Goal: Task Accomplishment & Management: Manage account settings

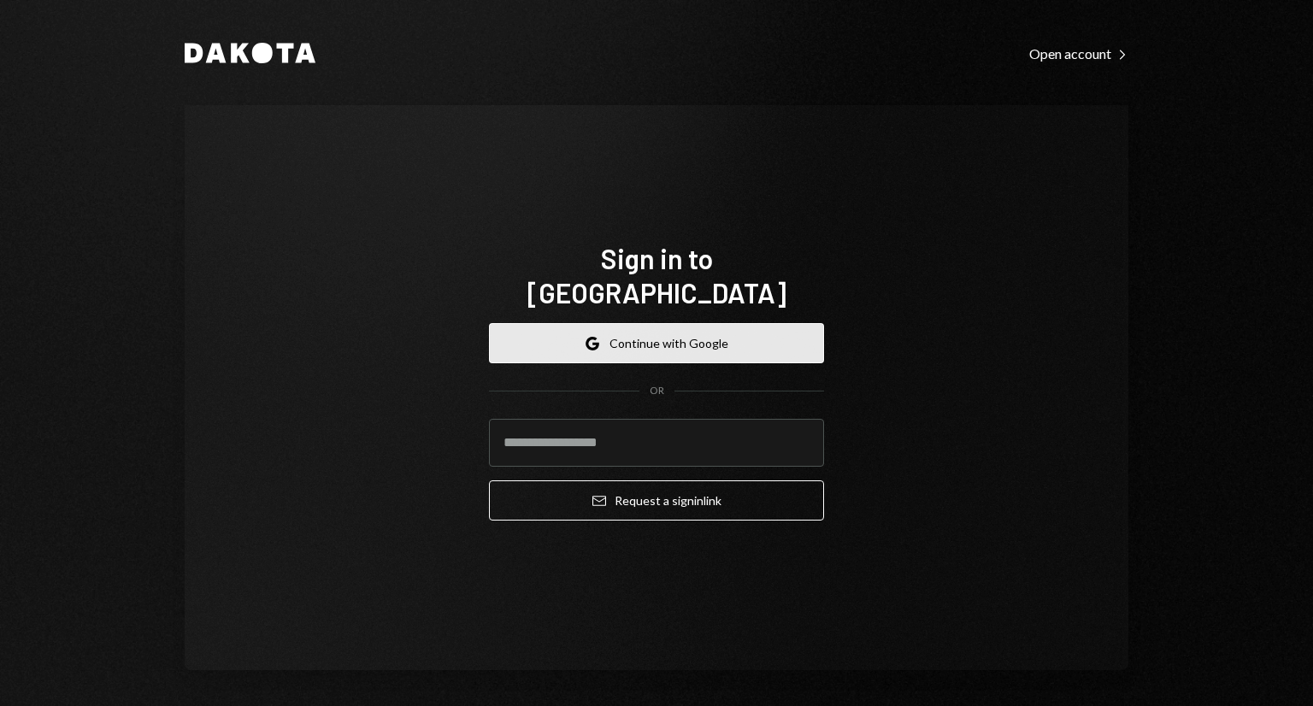
click at [567, 323] on button "Google Continue with Google" at bounding box center [656, 343] width 335 height 40
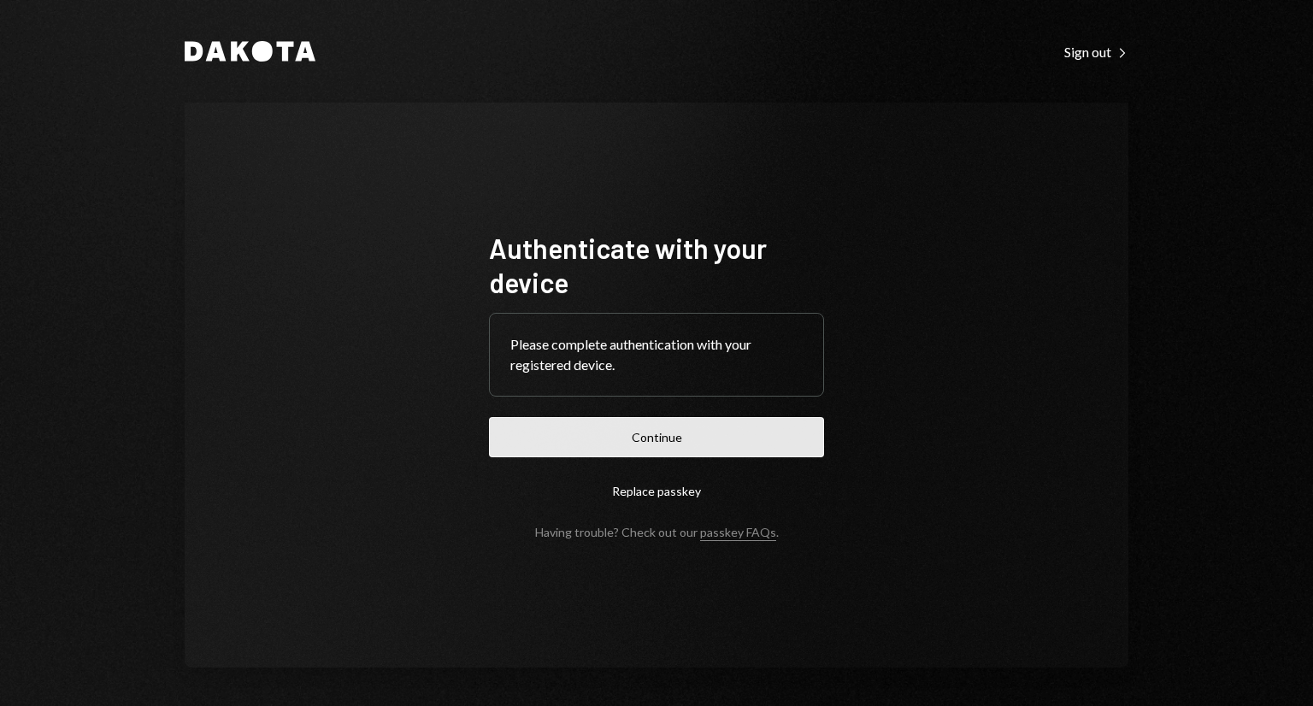
click at [624, 428] on button "Continue" at bounding box center [656, 437] width 335 height 40
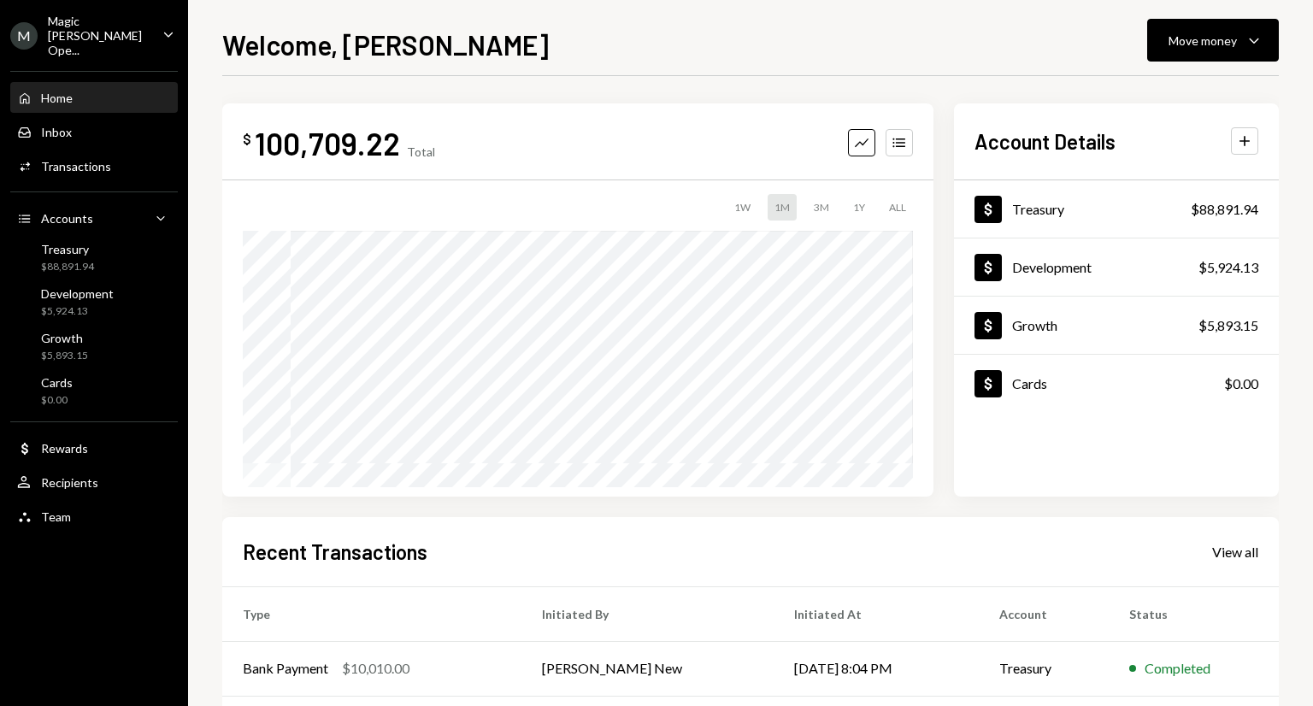
click at [117, 29] on div "Magic [PERSON_NAME] Ope..." at bounding box center [98, 36] width 101 height 44
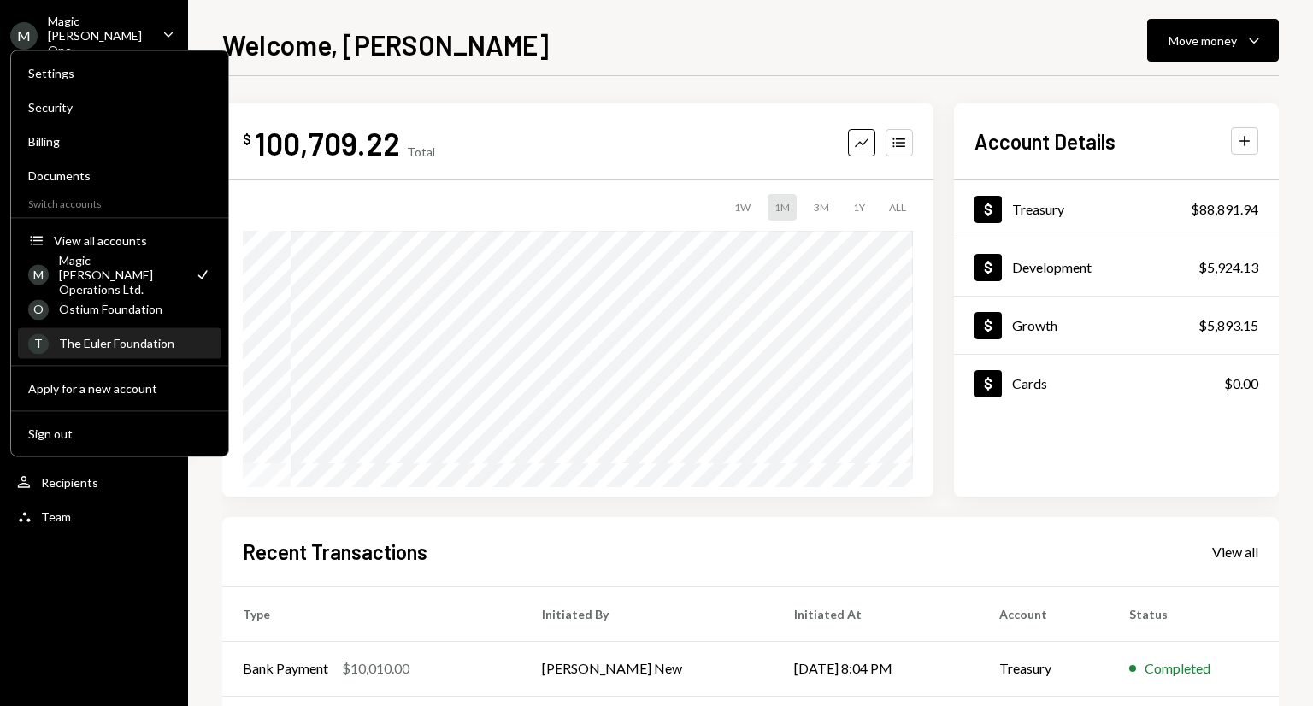
click at [122, 330] on div "T The Euler Foundation" at bounding box center [119, 343] width 183 height 29
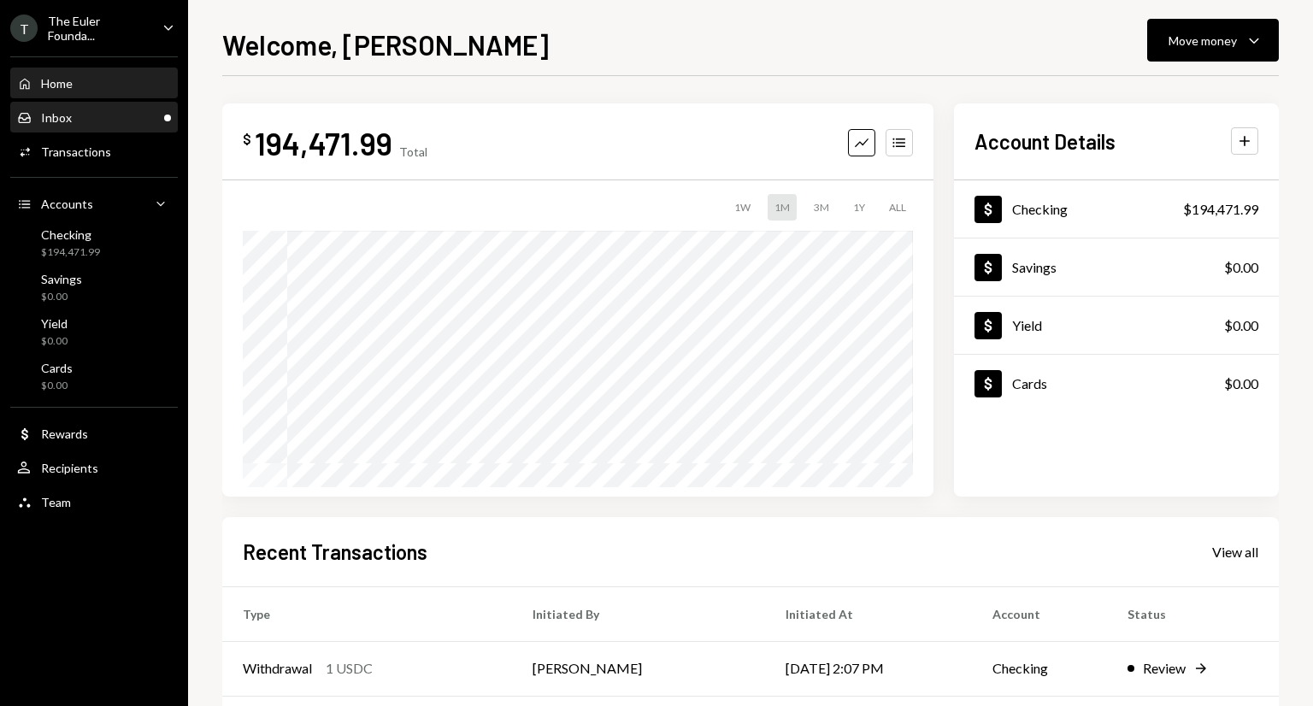
click at [145, 120] on div "Inbox Inbox" at bounding box center [94, 117] width 154 height 15
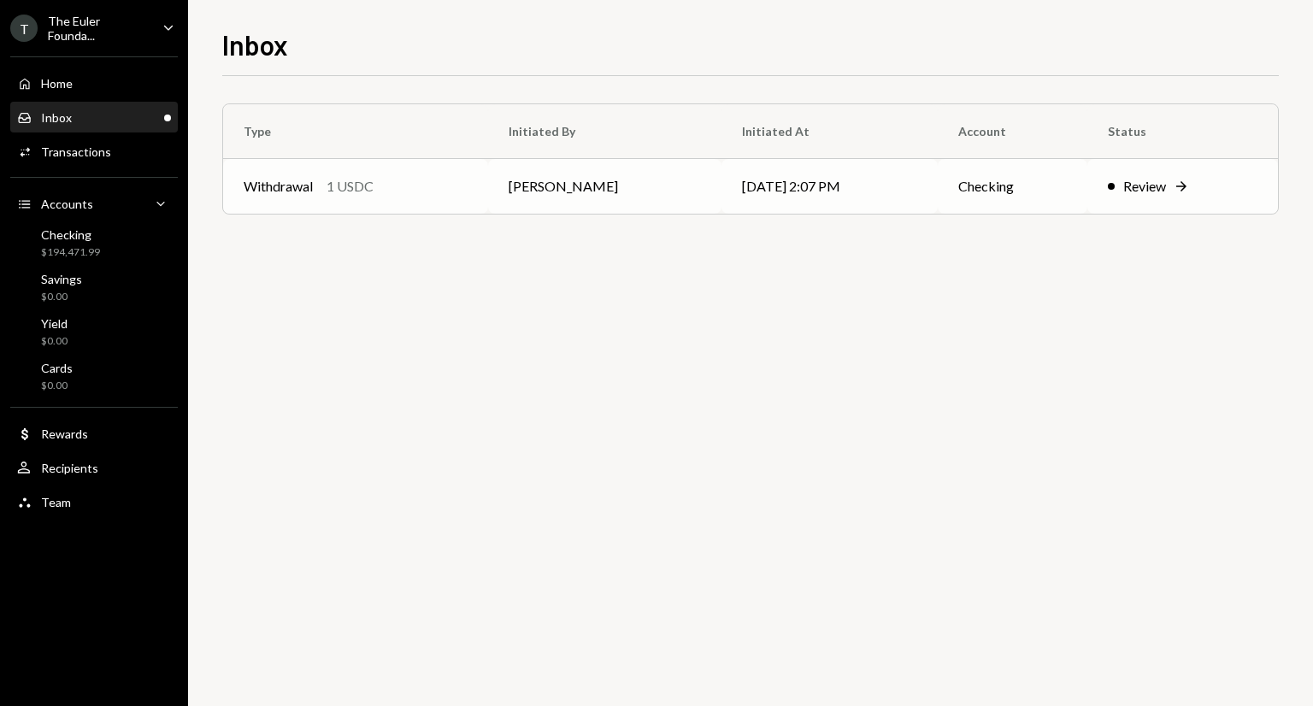
click at [501, 183] on td "[PERSON_NAME]" at bounding box center [604, 186] width 233 height 55
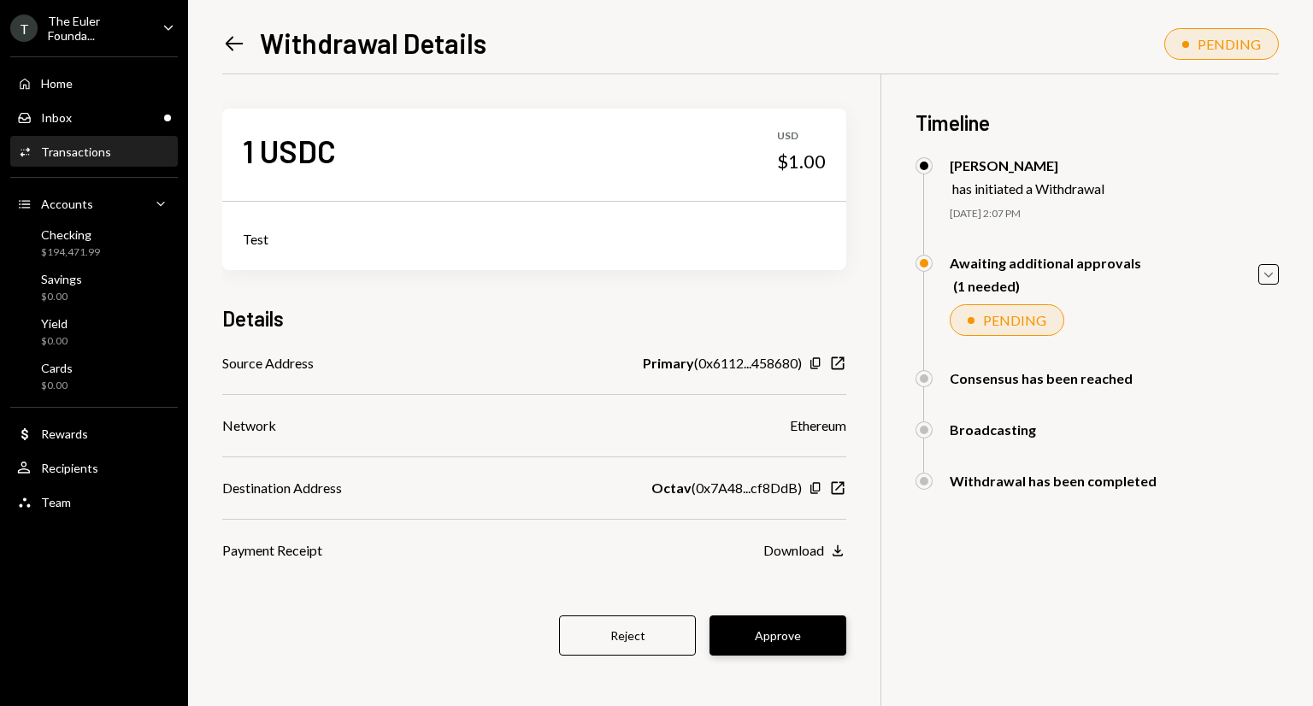
click at [819, 616] on button "Approve" at bounding box center [777, 635] width 137 height 40
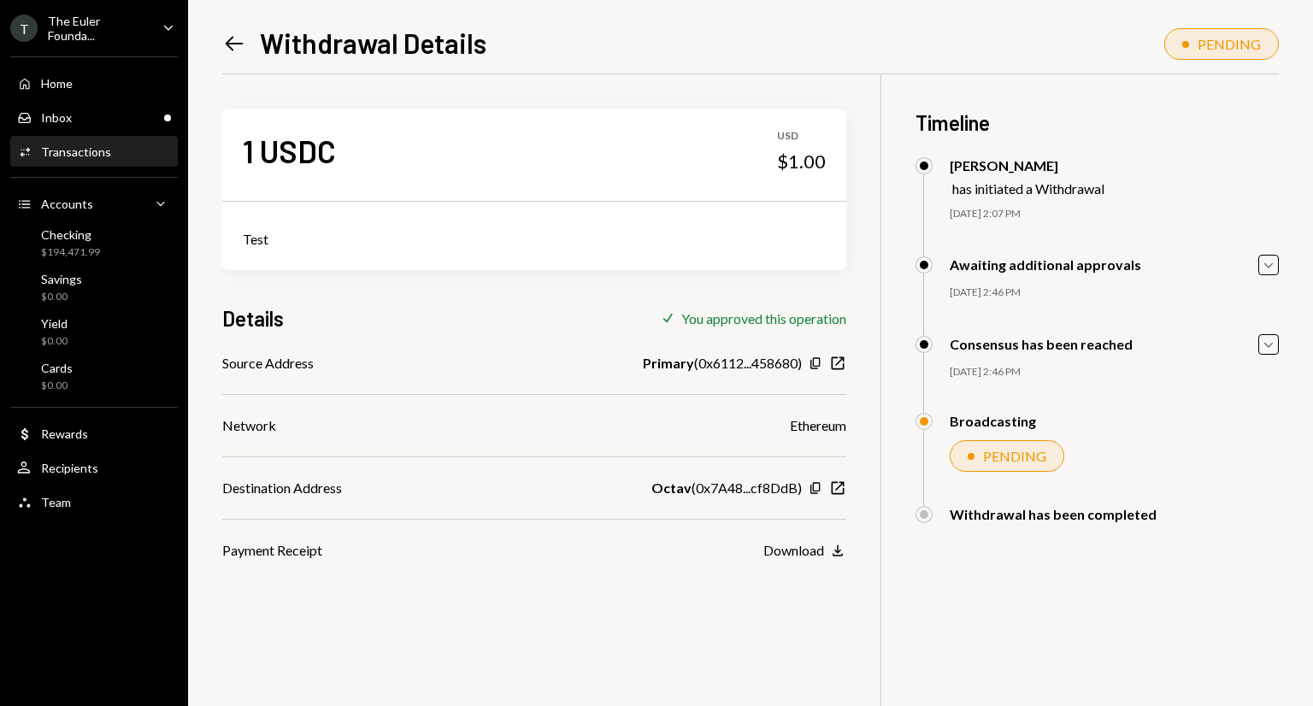
click at [111, 151] on div "Activities Transactions" at bounding box center [94, 151] width 154 height 15
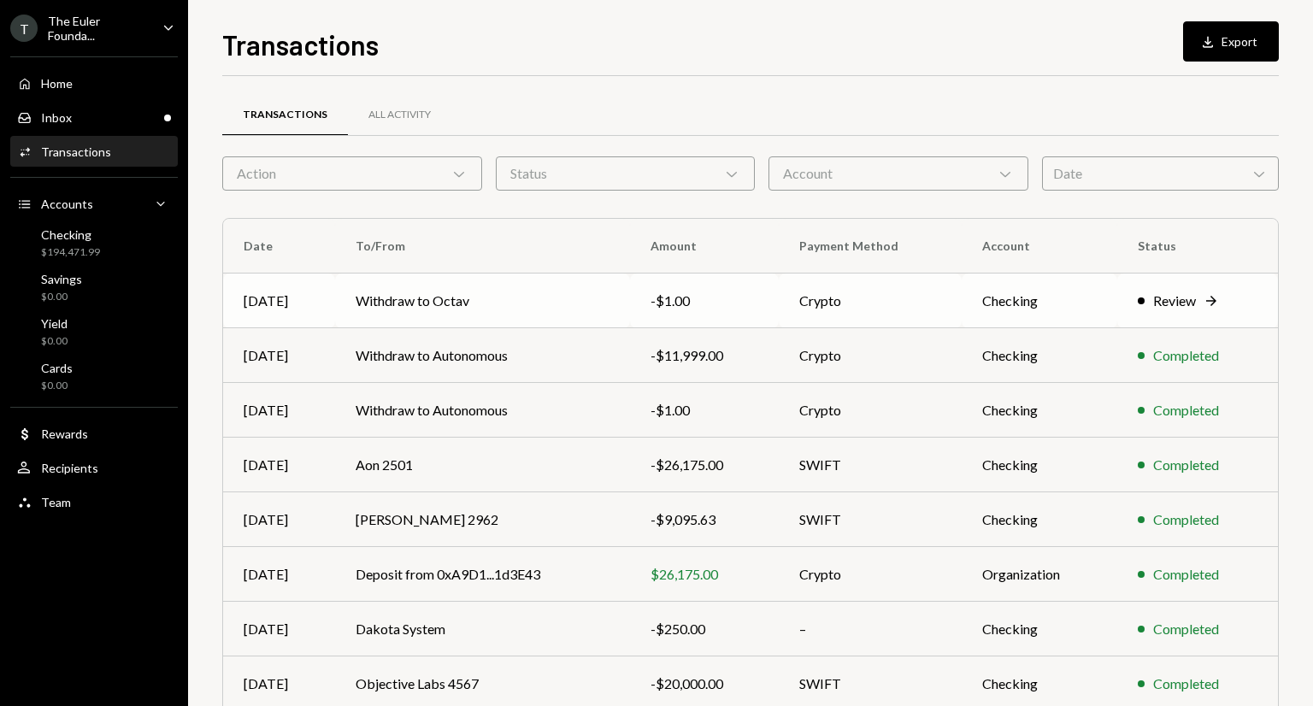
click at [535, 326] on td "Withdraw to Octav" at bounding box center [482, 300] width 295 height 55
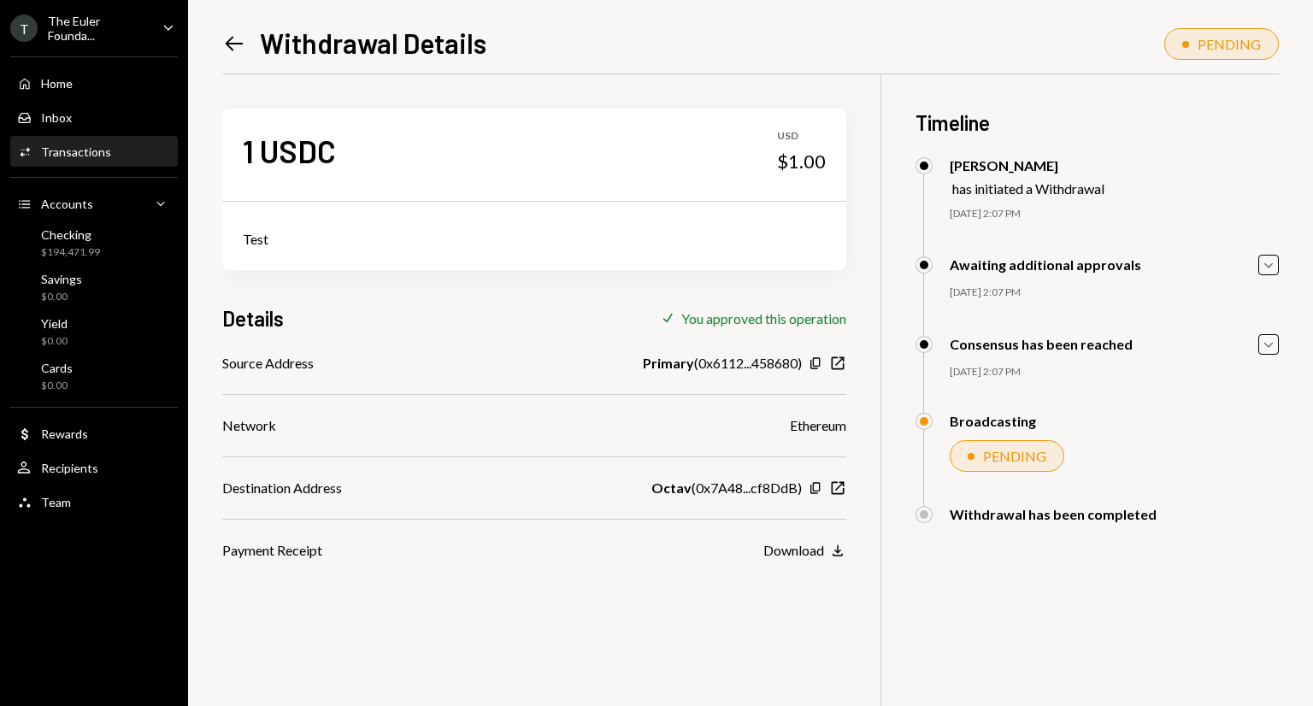
click at [79, 17] on div "T The Euler Founda..." at bounding box center [79, 28] width 138 height 29
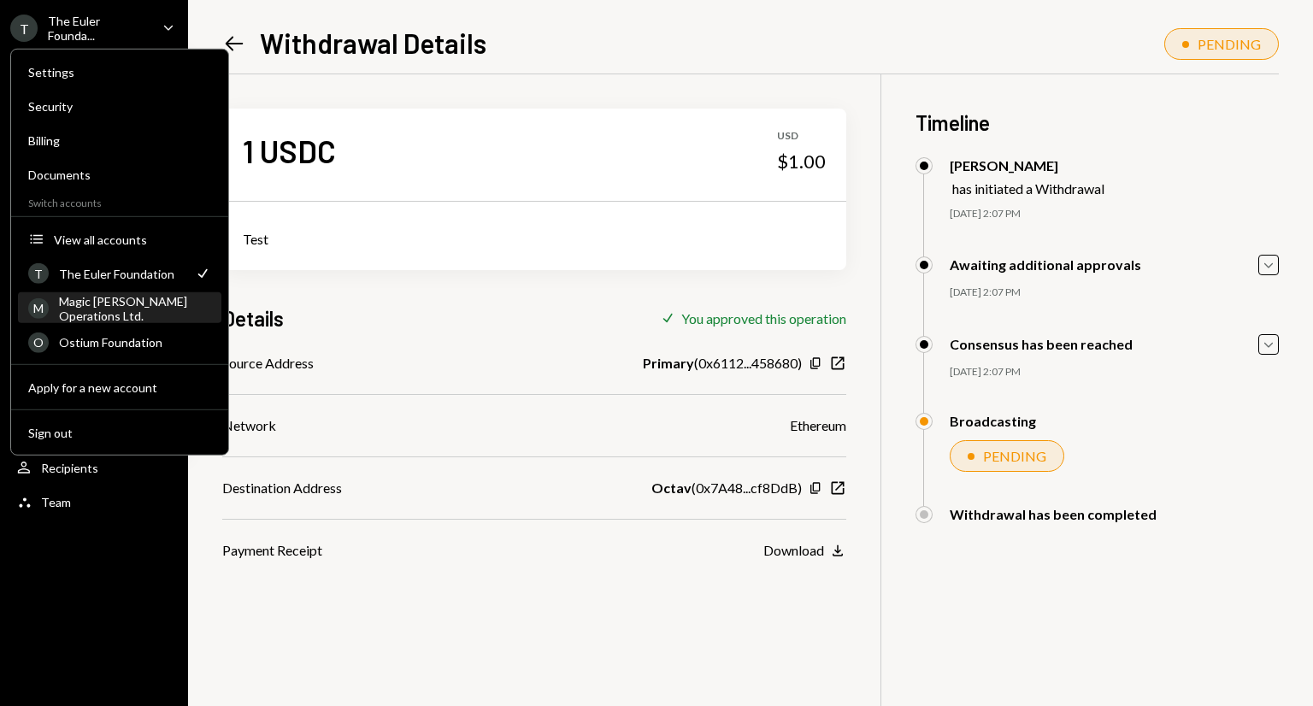
click at [136, 307] on div "Magic [PERSON_NAME] Operations Ltd." at bounding box center [135, 307] width 152 height 29
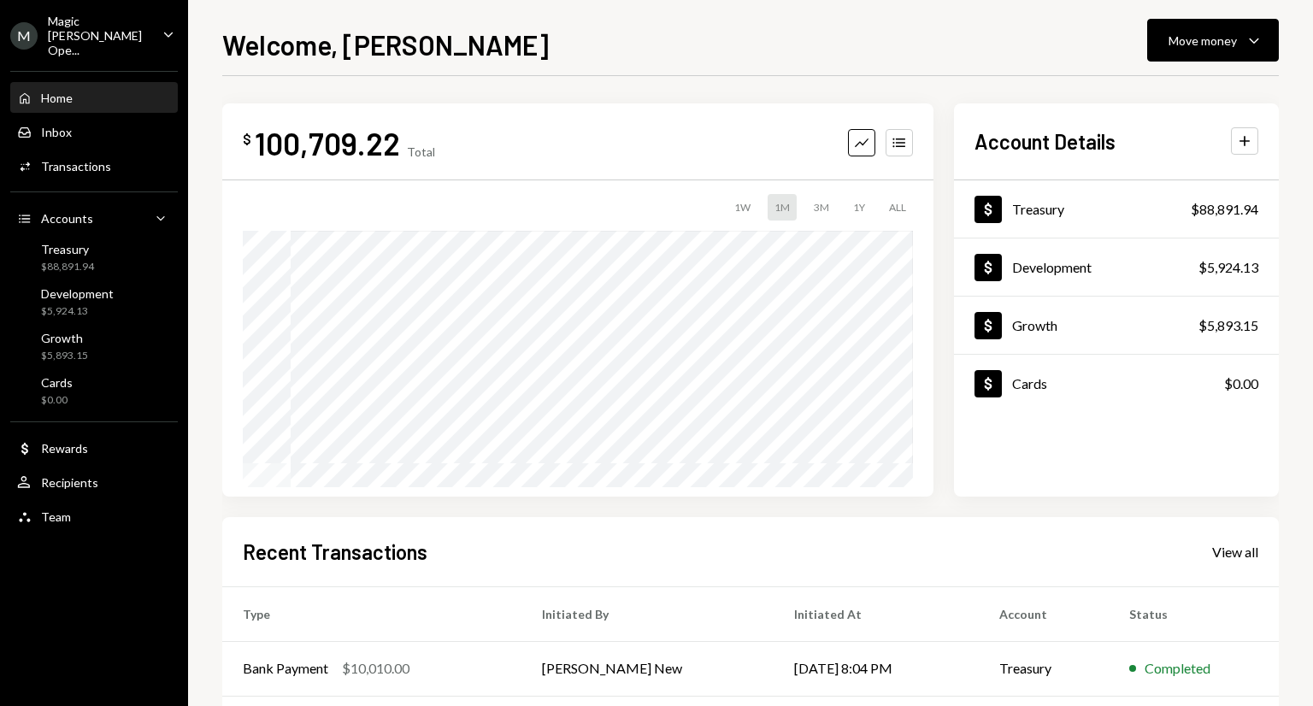
click at [93, 32] on div "Magic [PERSON_NAME] Ope..." at bounding box center [98, 36] width 101 height 44
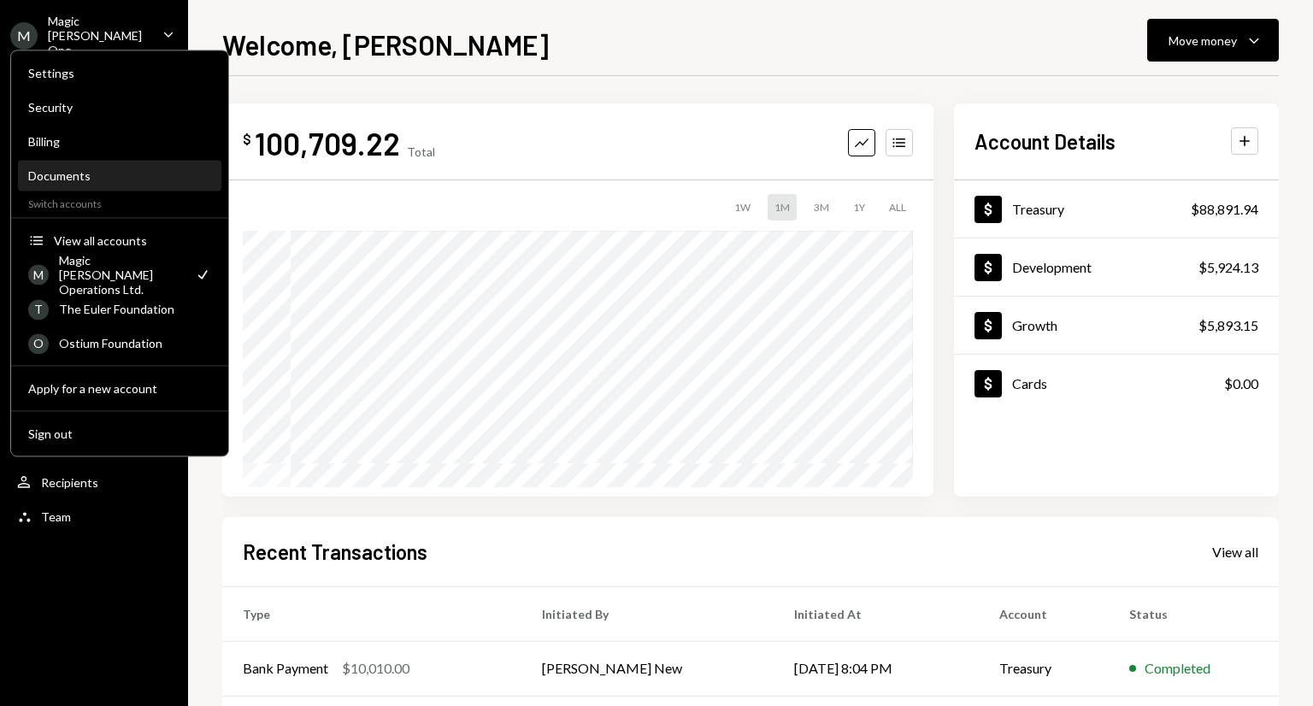
click at [91, 172] on div "Documents" at bounding box center [119, 175] width 183 height 15
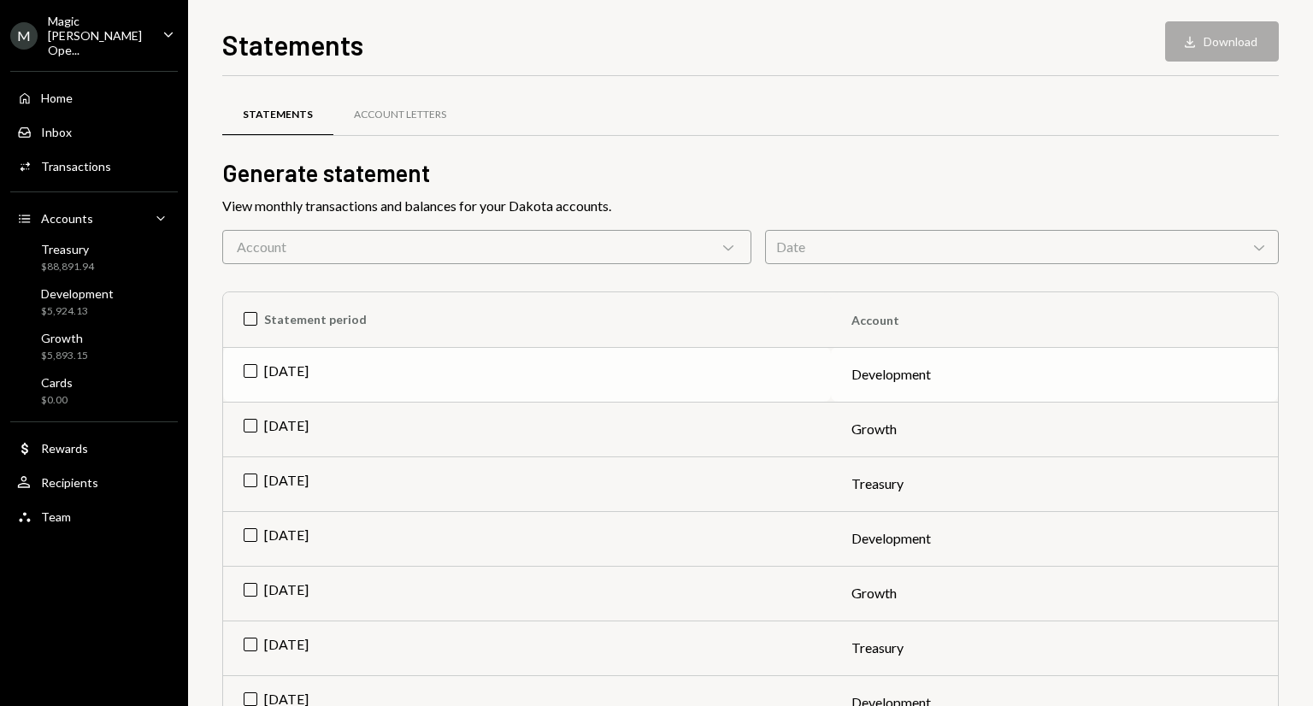
click at [253, 374] on td "[DATE]" at bounding box center [527, 374] width 608 height 55
click at [246, 426] on td "[DATE]" at bounding box center [527, 429] width 608 height 55
click at [246, 426] on td "Check Aug 2025" at bounding box center [527, 429] width 608 height 55
click at [246, 425] on td "[DATE]" at bounding box center [527, 429] width 608 height 55
click at [246, 479] on td "[DATE]" at bounding box center [527, 483] width 608 height 55
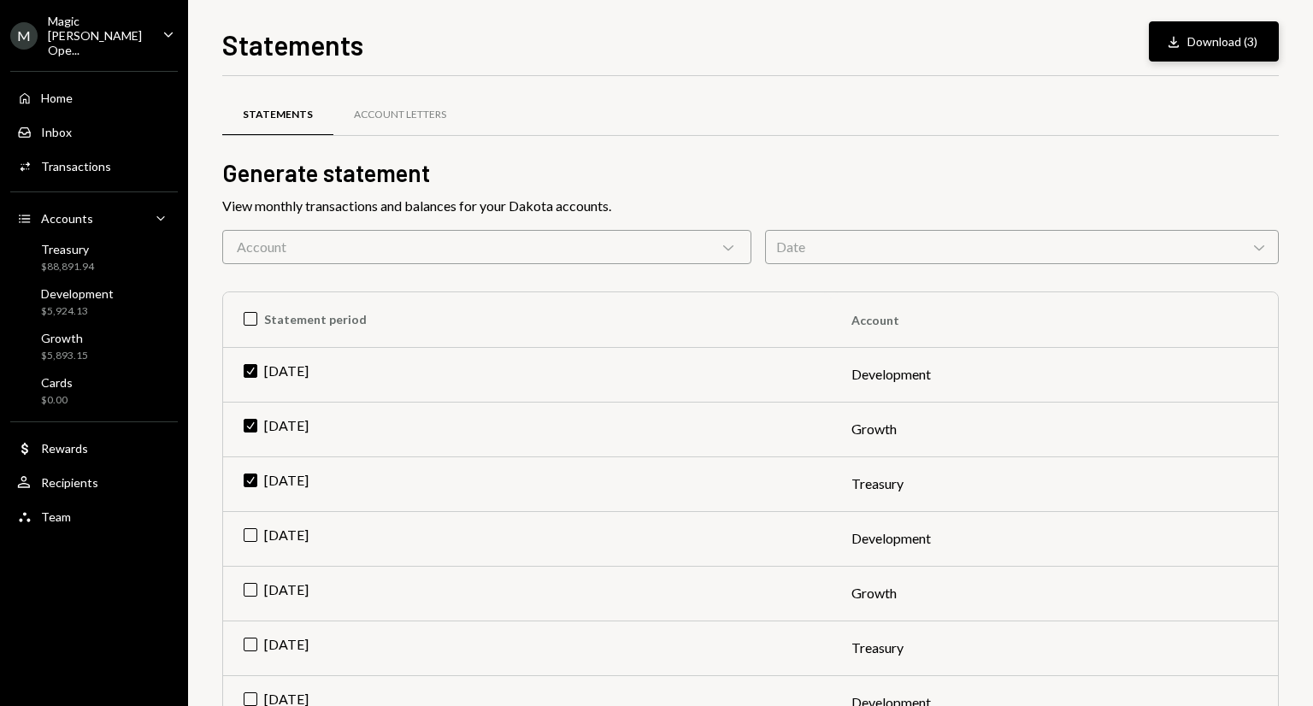
click at [1224, 35] on button "Download Download (3)" at bounding box center [1214, 41] width 130 height 40
click at [77, 28] on div "Magic [PERSON_NAME] Ope..." at bounding box center [98, 36] width 101 height 44
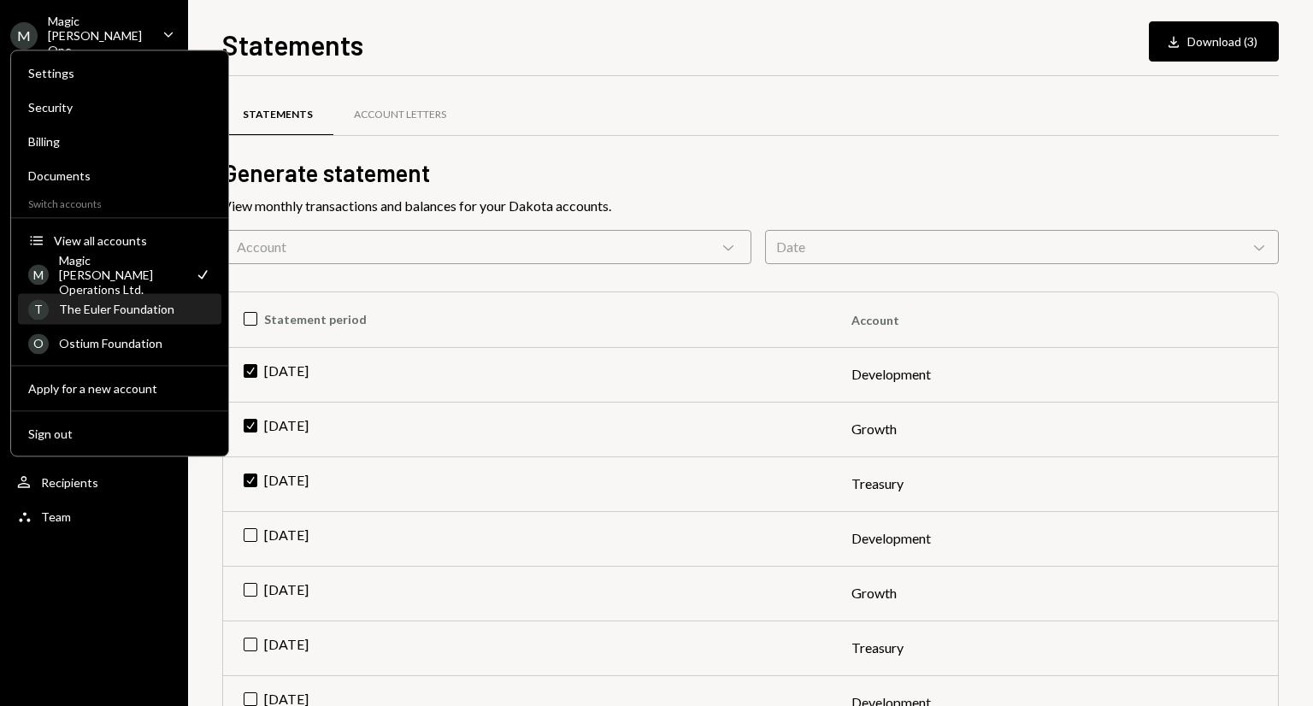
click at [126, 308] on div "The Euler Foundation" at bounding box center [135, 309] width 152 height 15
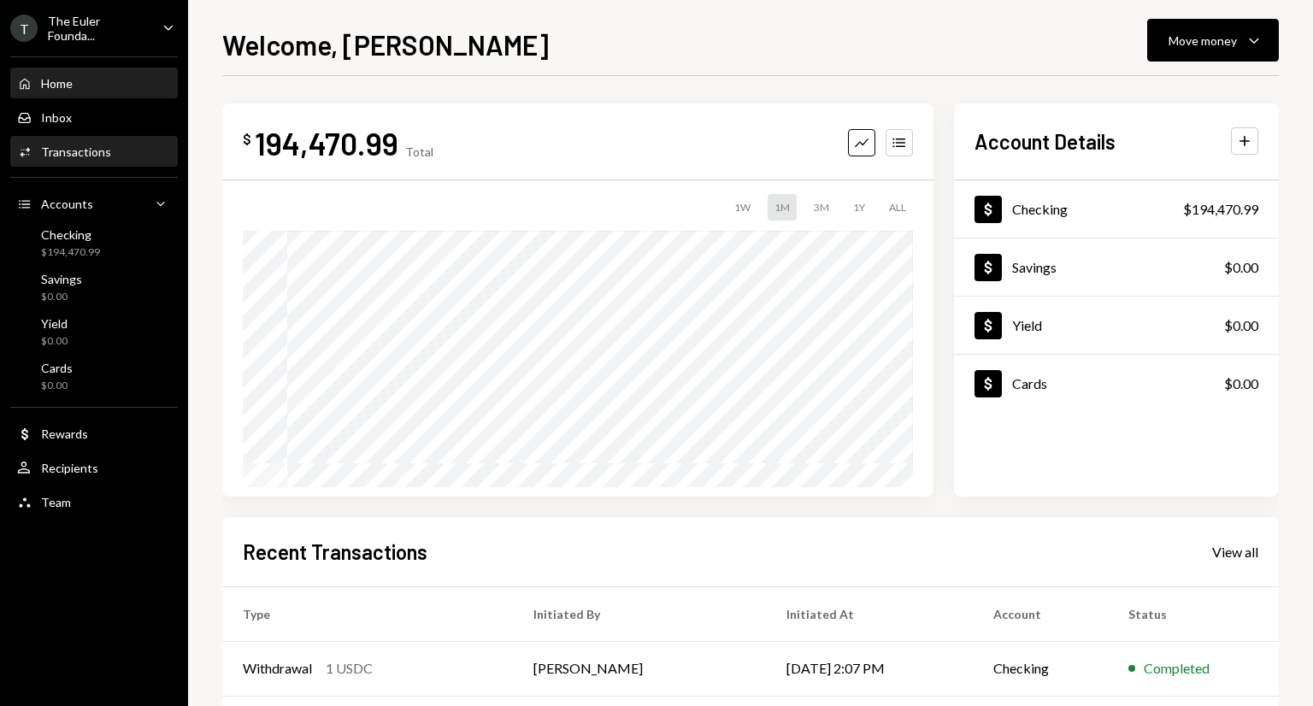
click at [71, 150] on div "Transactions" at bounding box center [76, 151] width 70 height 15
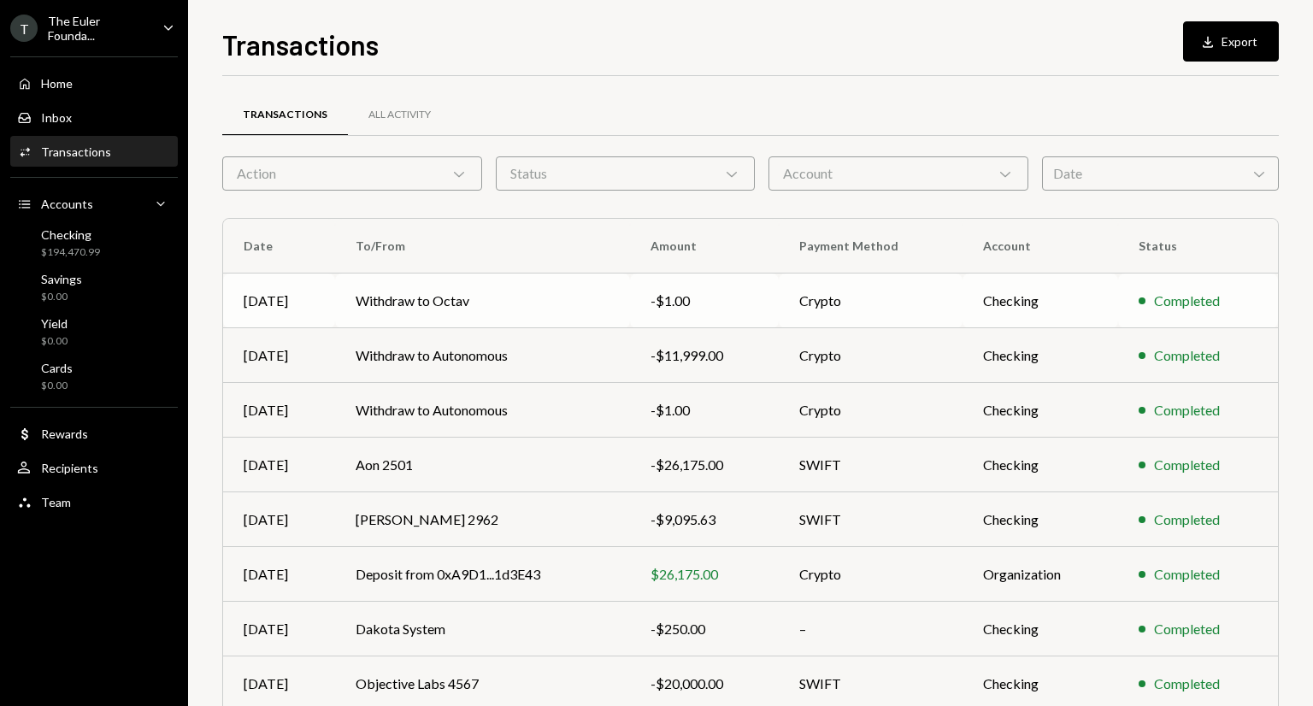
click at [636, 315] on td "-$1.00" at bounding box center [704, 300] width 149 height 55
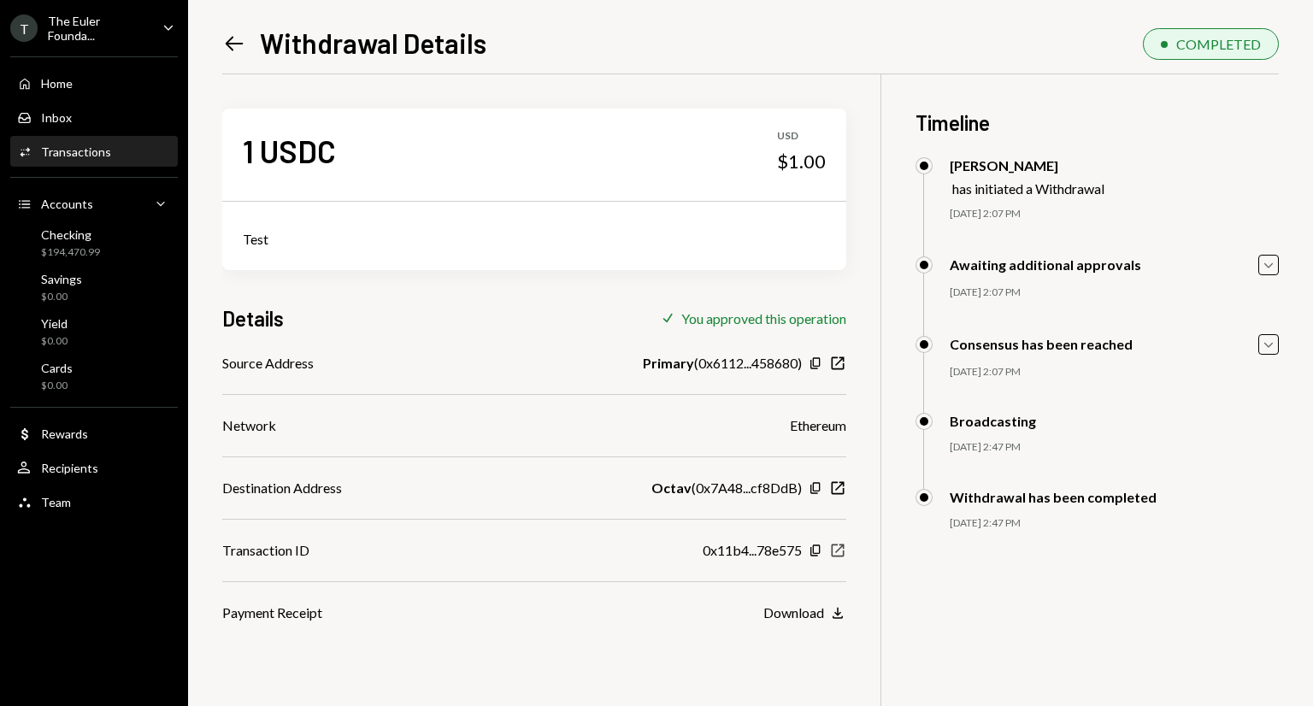
click at [838, 553] on icon "New Window" at bounding box center [837, 550] width 17 height 17
click at [71, 76] on div "Home" at bounding box center [57, 83] width 32 height 15
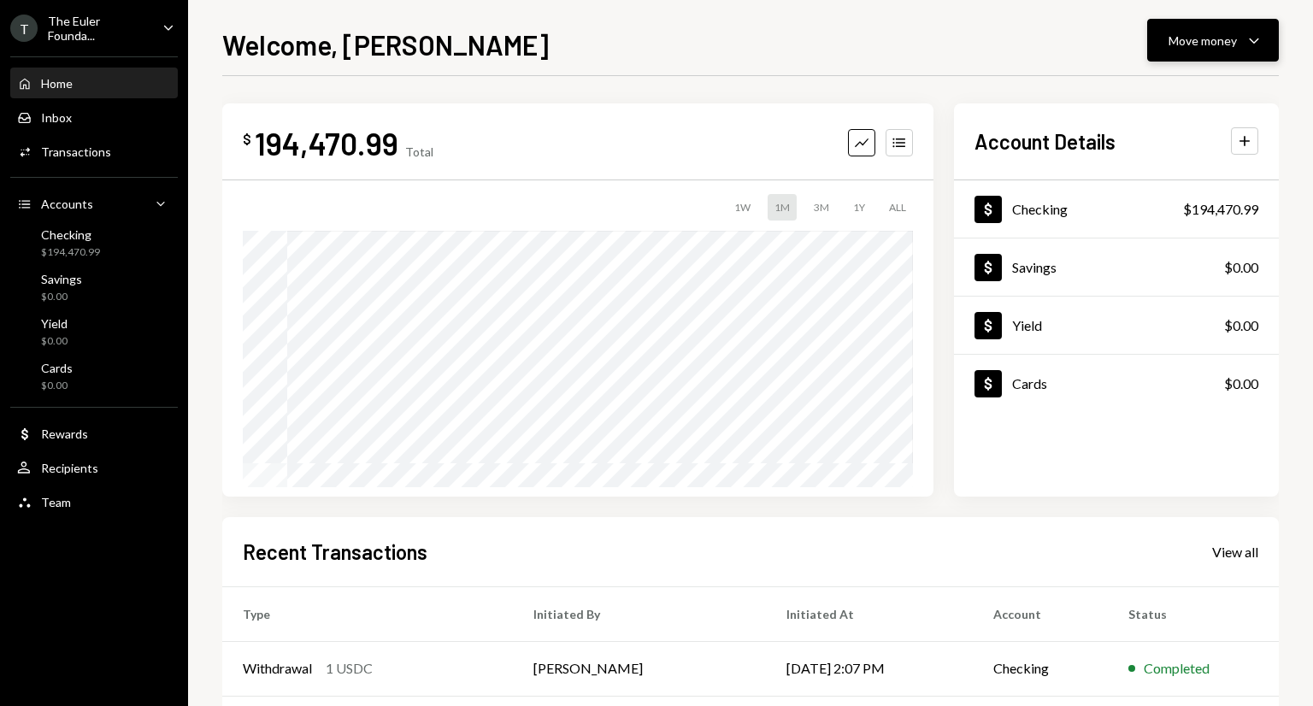
click at [1217, 44] on div "Move money" at bounding box center [1202, 41] width 68 height 18
click at [1162, 103] on div "Withdraw Send" at bounding box center [1186, 92] width 171 height 38
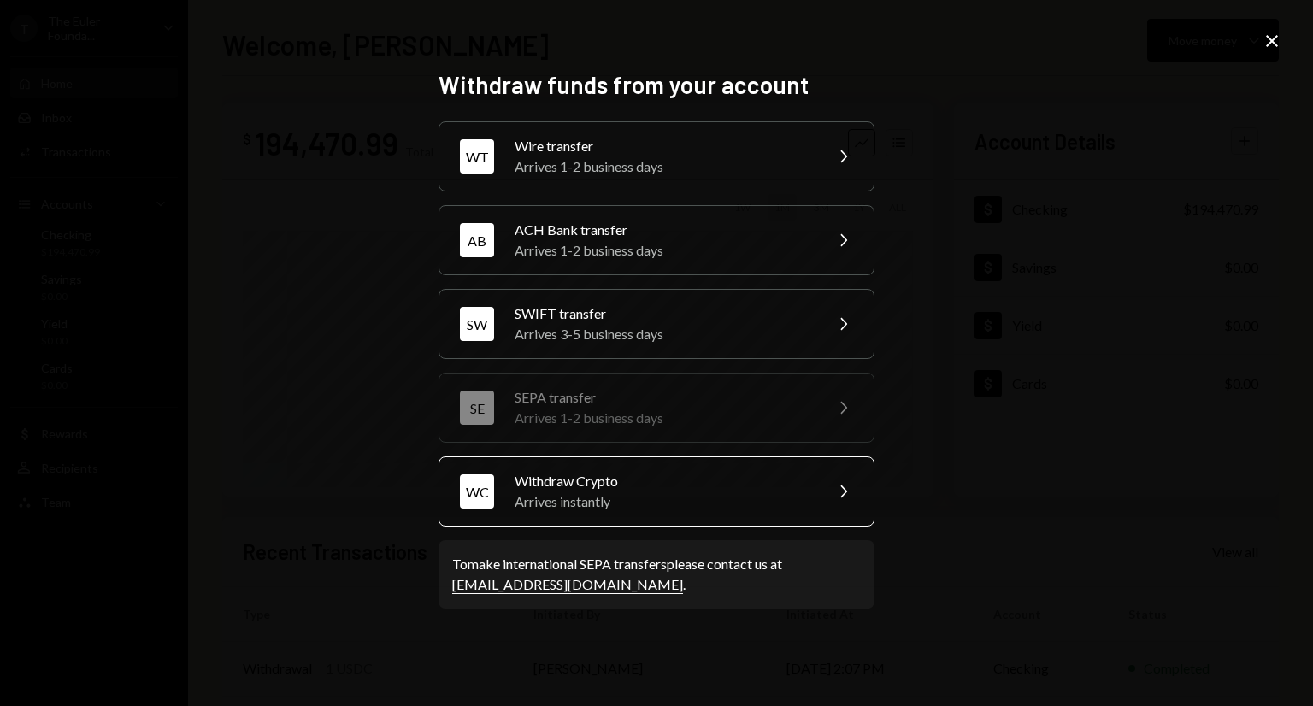
click at [629, 496] on div "Arrives instantly" at bounding box center [662, 501] width 297 height 21
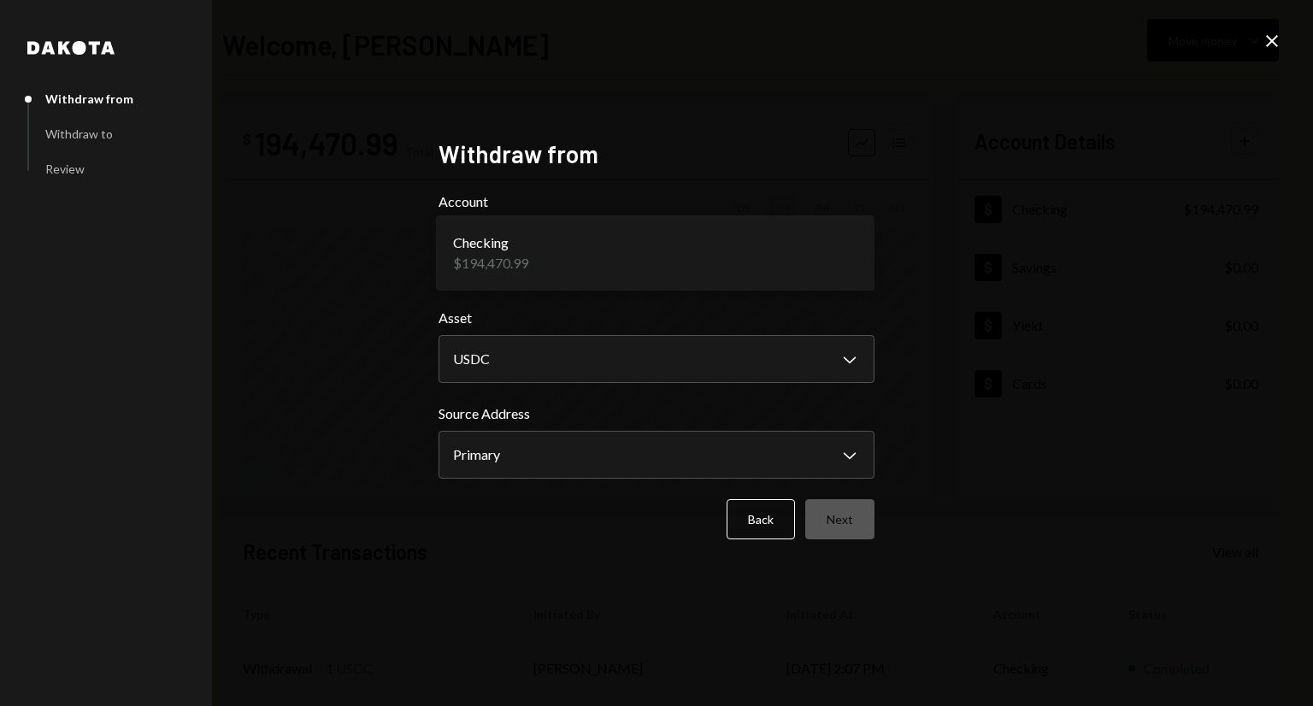
click at [602, 247] on body "**********" at bounding box center [656, 353] width 1313 height 706
click at [816, 509] on button "Next" at bounding box center [839, 519] width 69 height 40
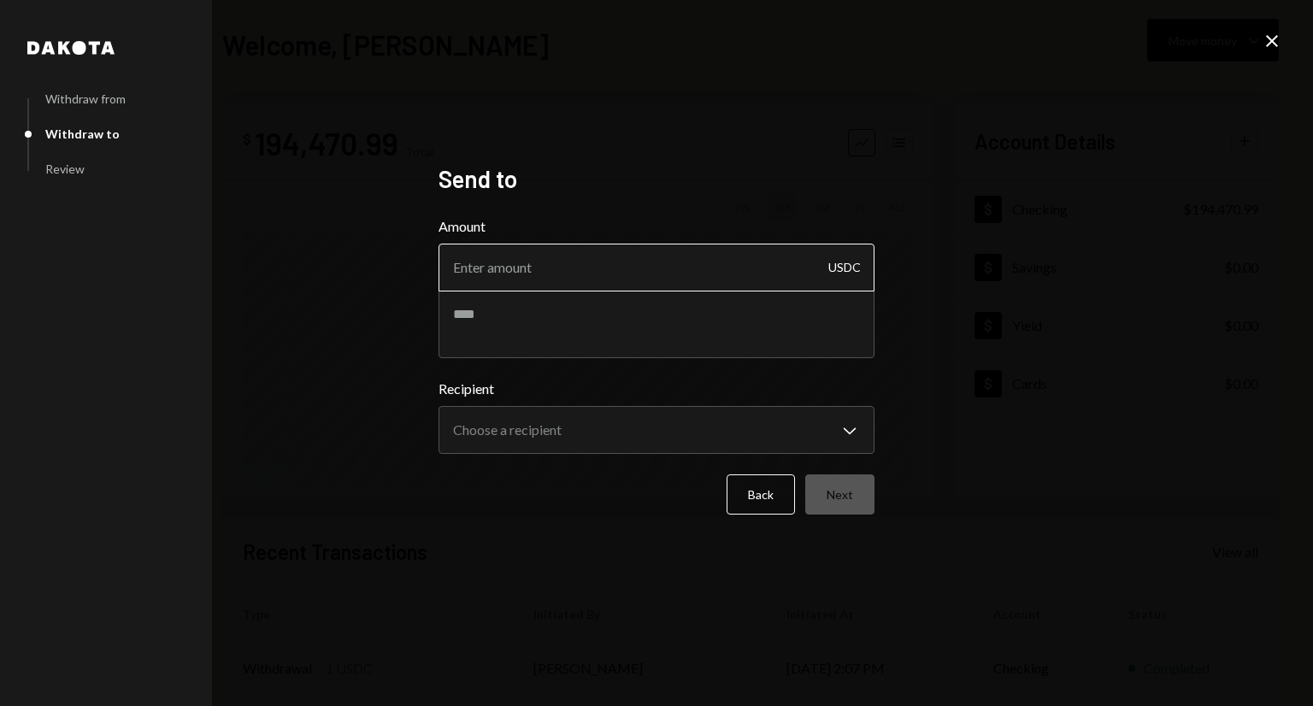
click at [608, 270] on input "Amount" at bounding box center [656, 268] width 436 height 48
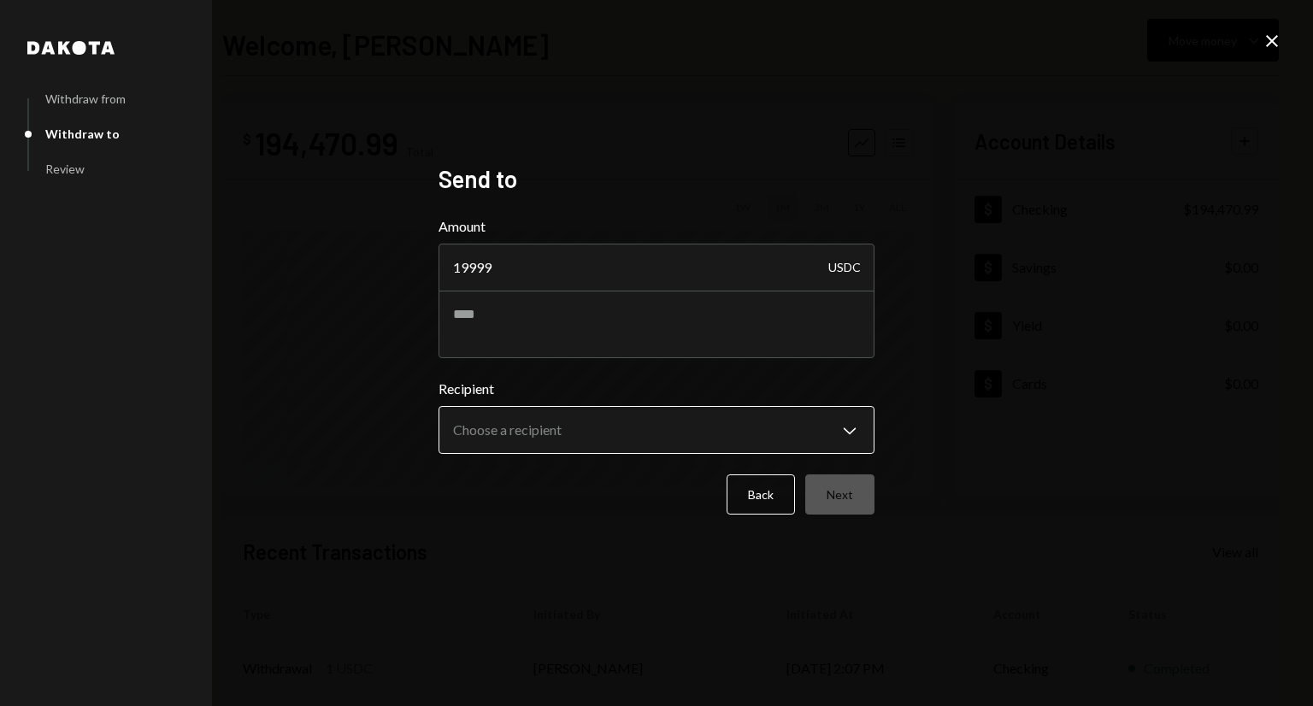
type input "19999"
click at [527, 409] on body "**********" at bounding box center [656, 353] width 1313 height 706
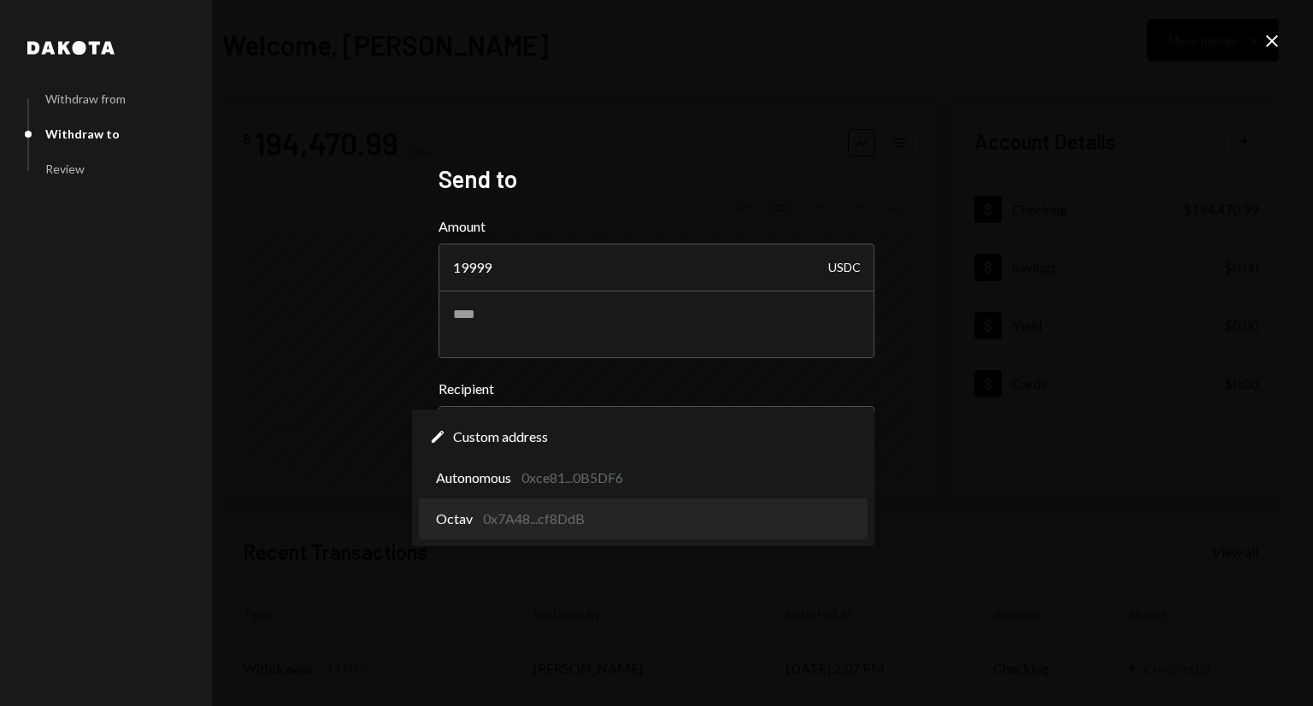
select select "**********"
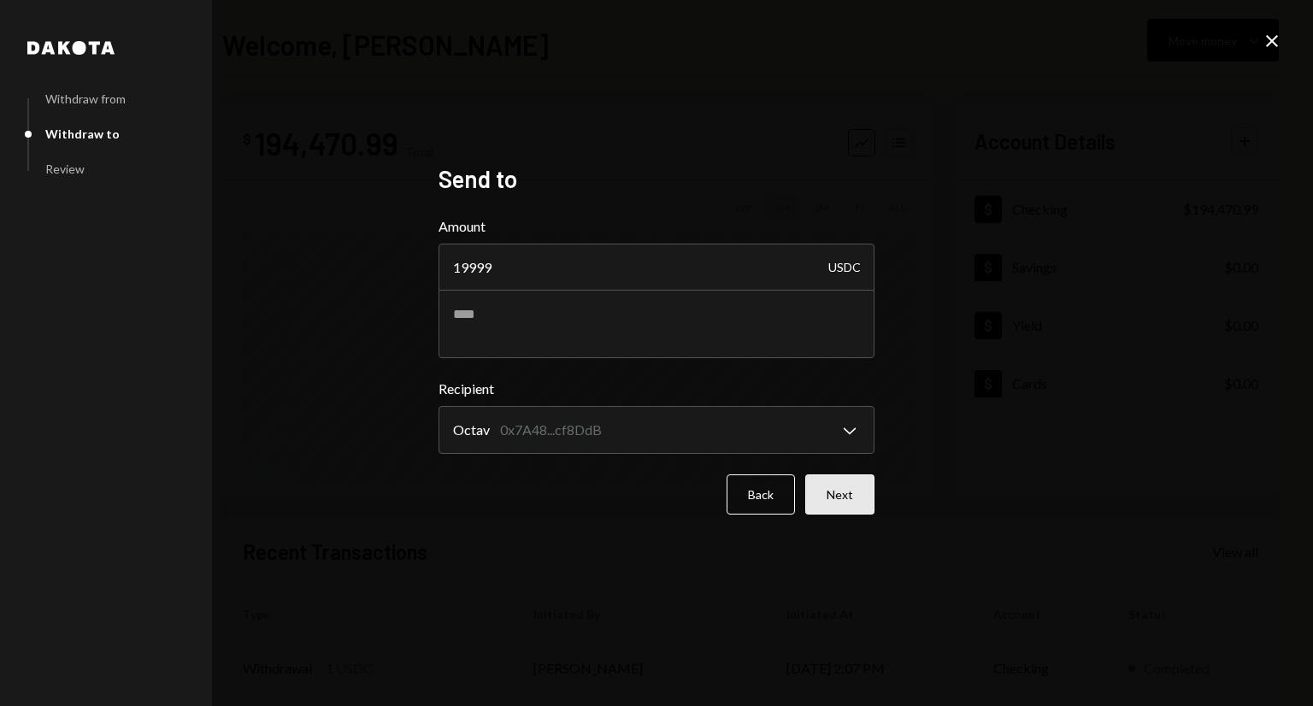
click at [826, 503] on button "Next" at bounding box center [839, 494] width 69 height 40
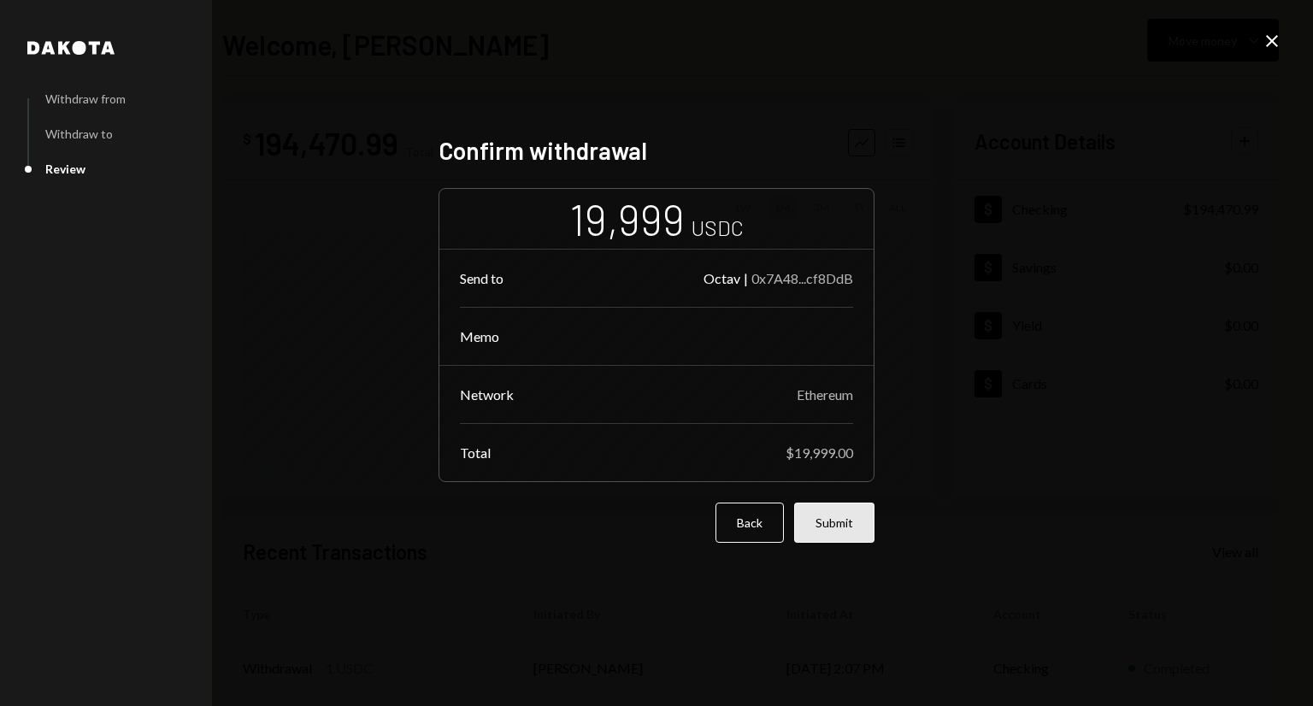
click at [841, 511] on button "Submit" at bounding box center [834, 523] width 80 height 40
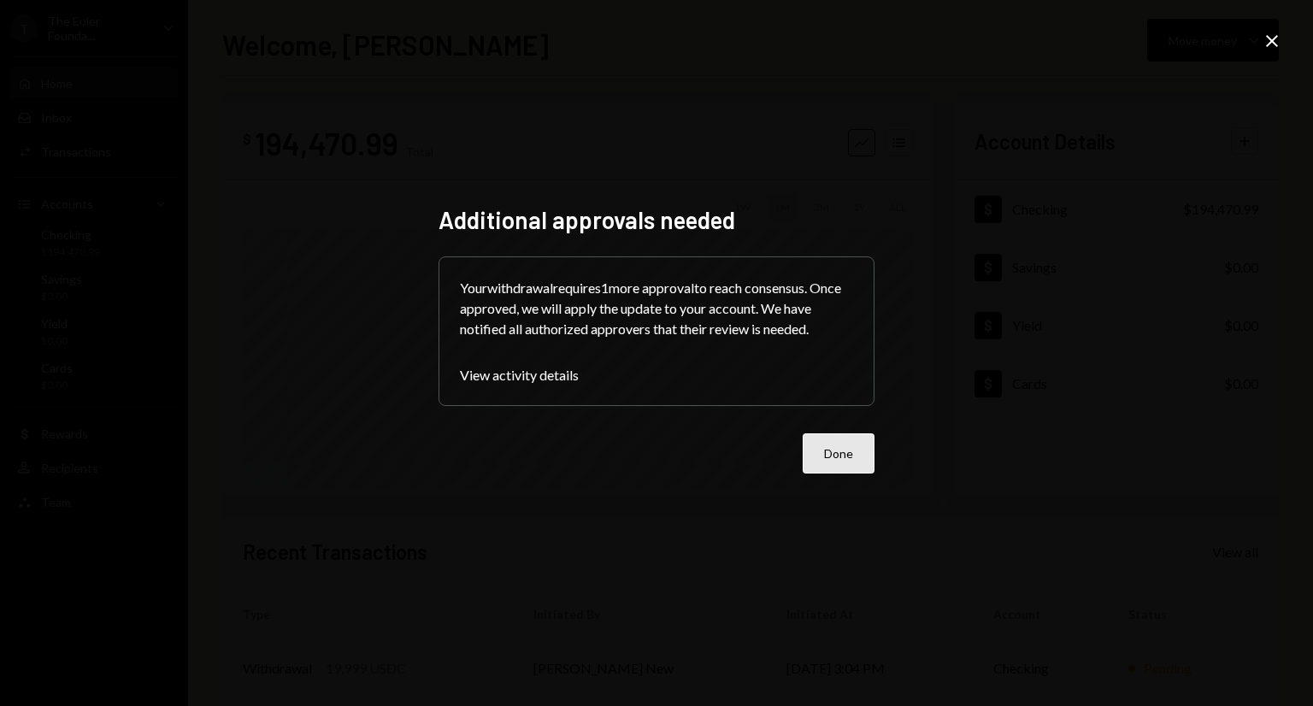
click at [831, 443] on button "Done" at bounding box center [838, 453] width 72 height 40
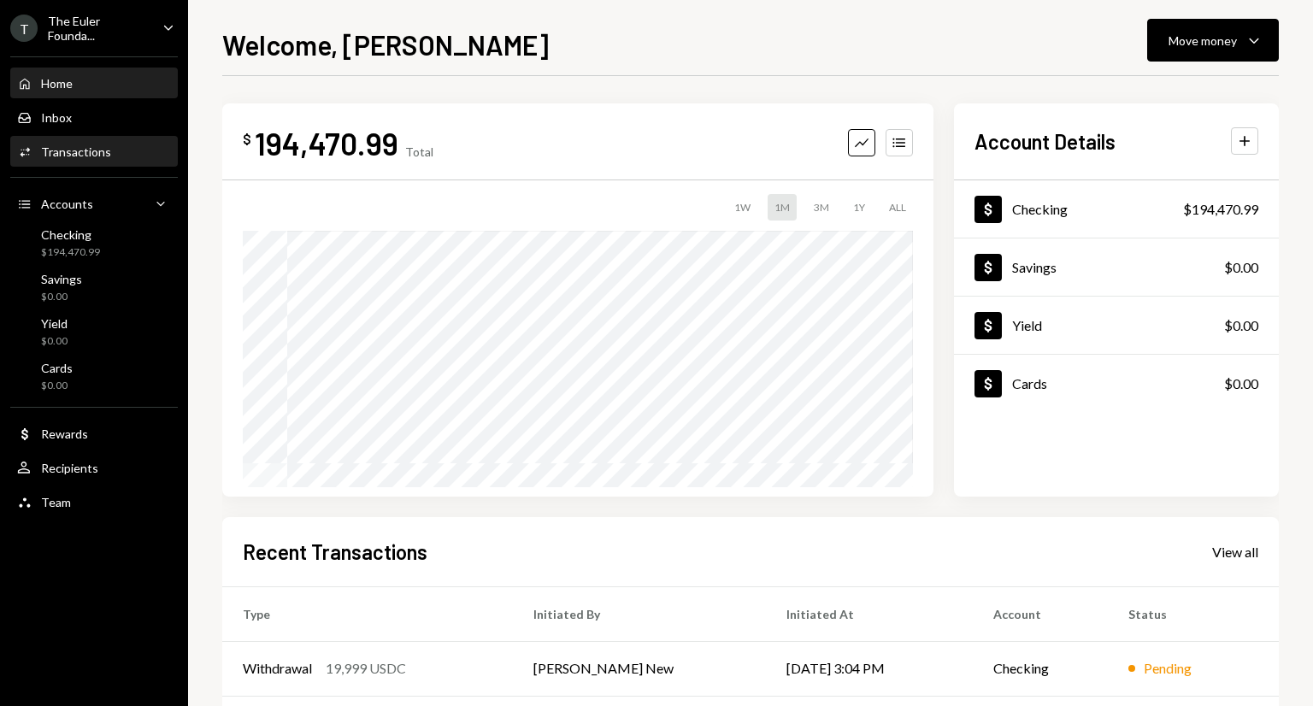
click at [63, 153] on div "Transactions" at bounding box center [76, 151] width 70 height 15
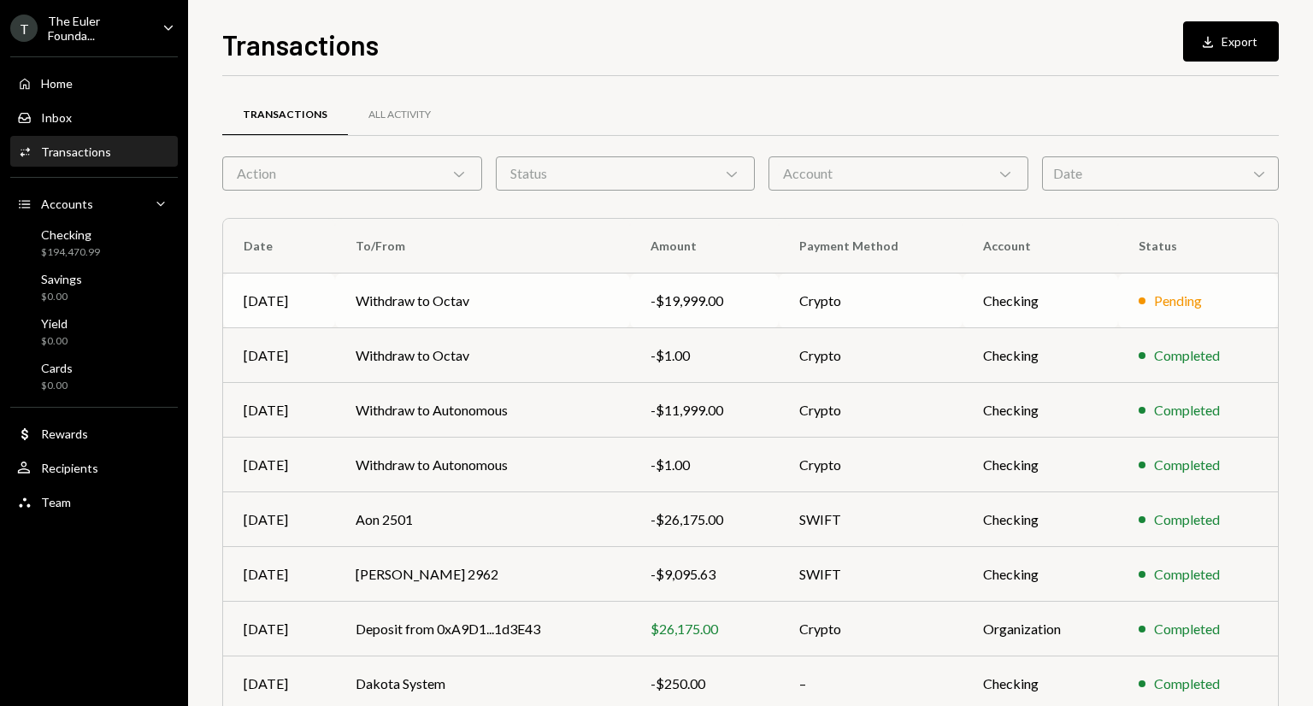
click at [742, 316] on td "-$19,999.00" at bounding box center [704, 300] width 149 height 55
